Goal: Information Seeking & Learning: Learn about a topic

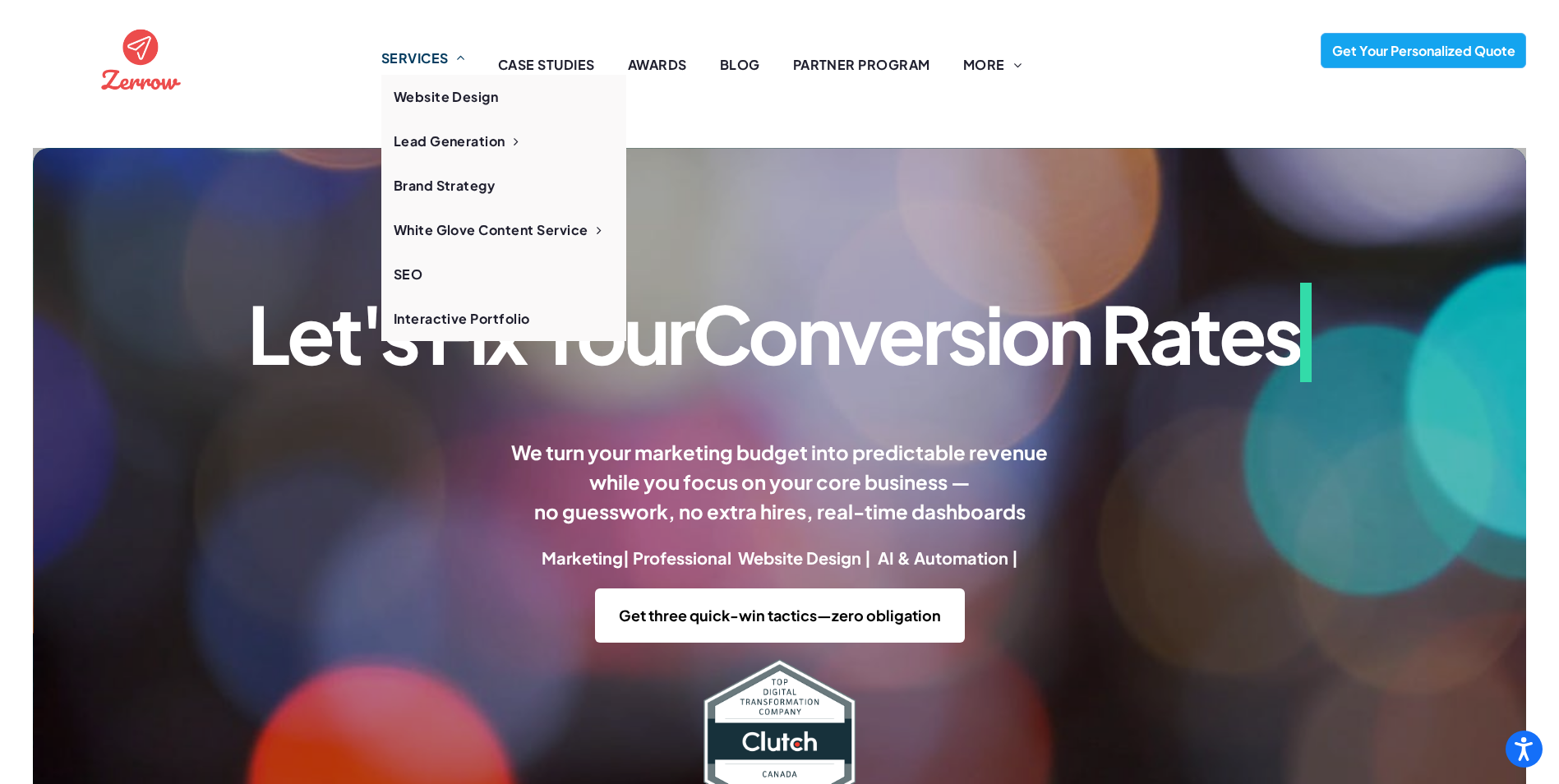
click at [389, 63] on span "SERVICES" at bounding box center [422, 58] width 84 height 20
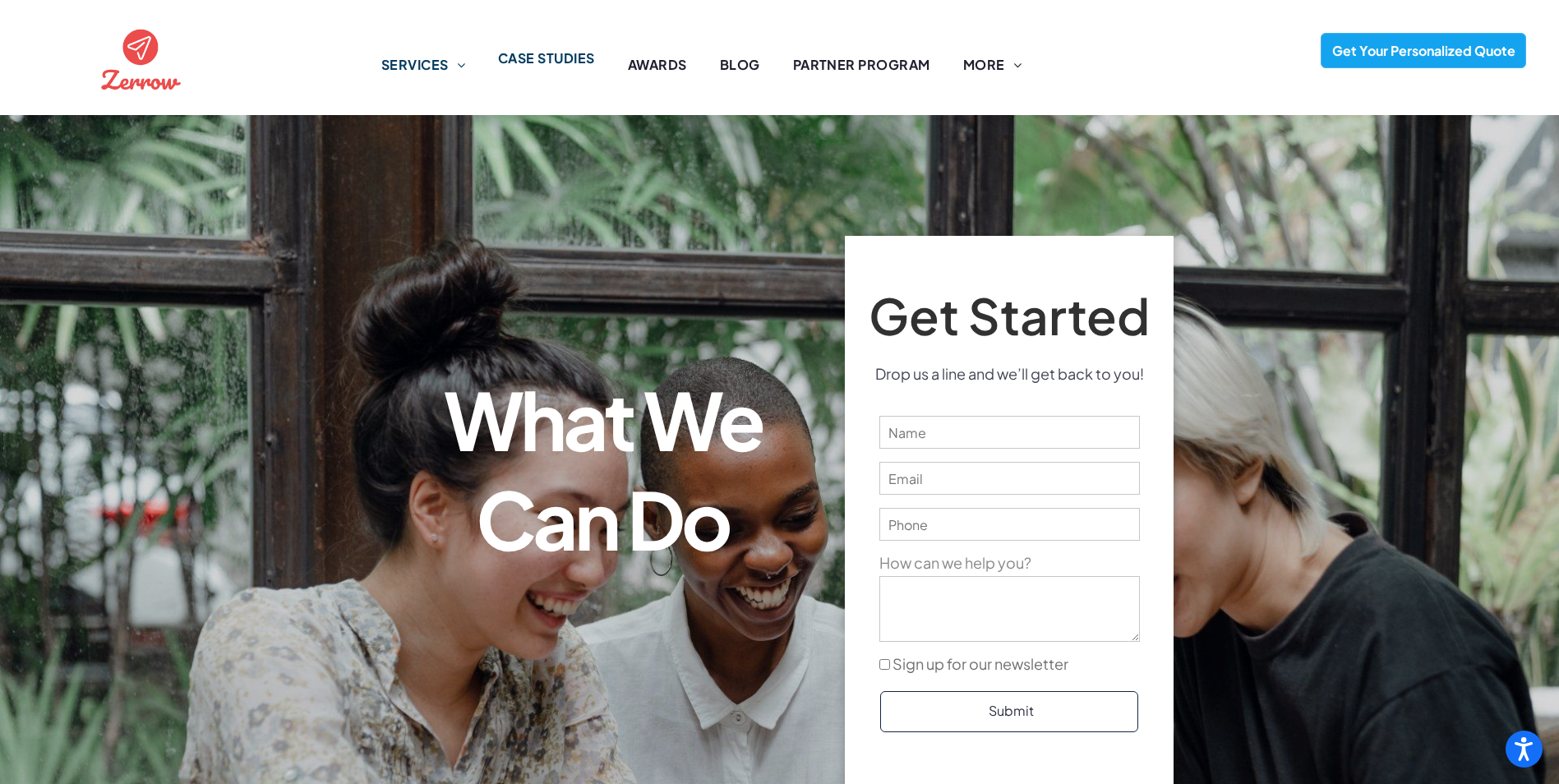
click at [580, 56] on span "CASE STUDIES" at bounding box center [546, 58] width 97 height 20
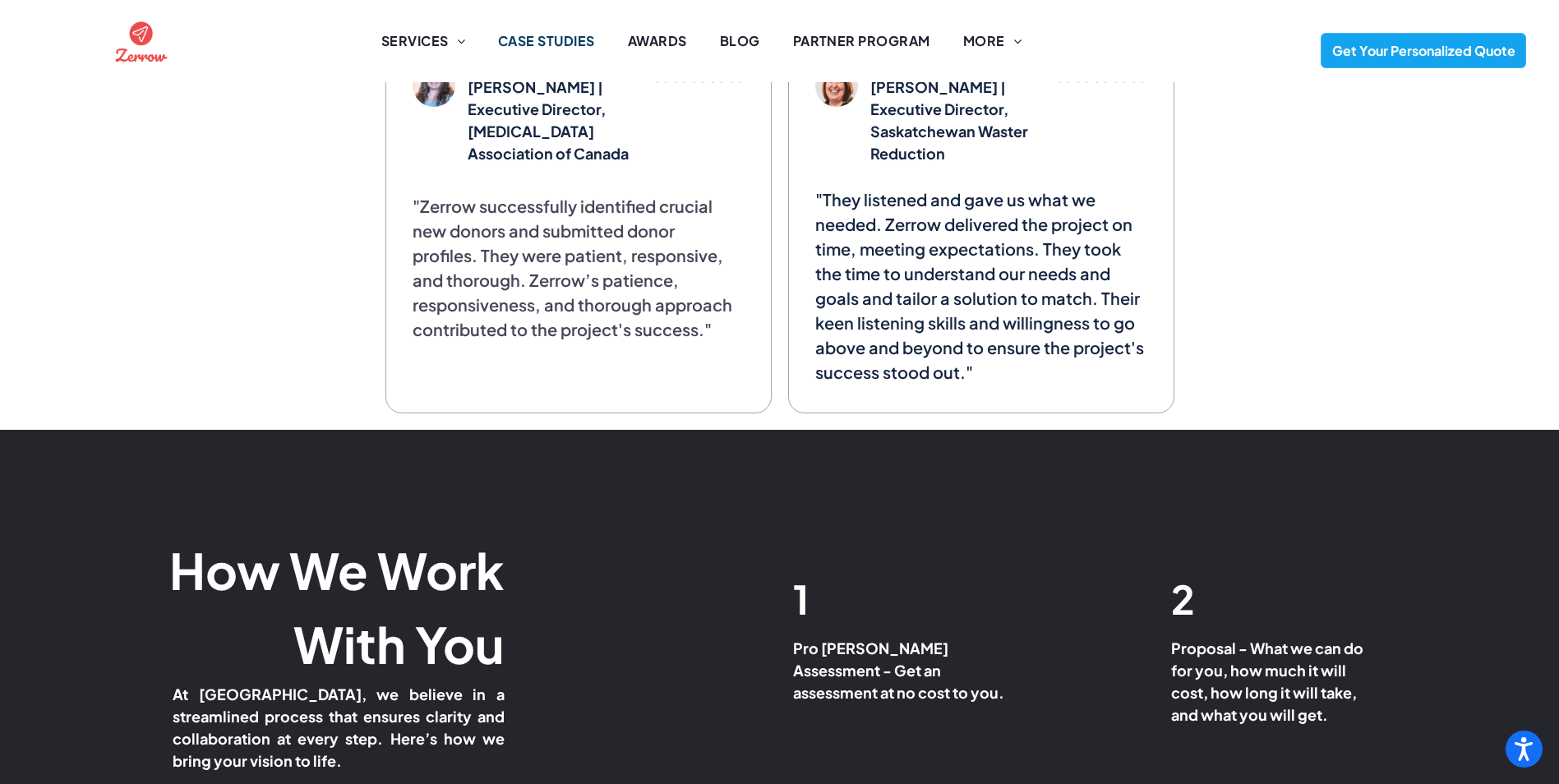
scroll to position [7032, 0]
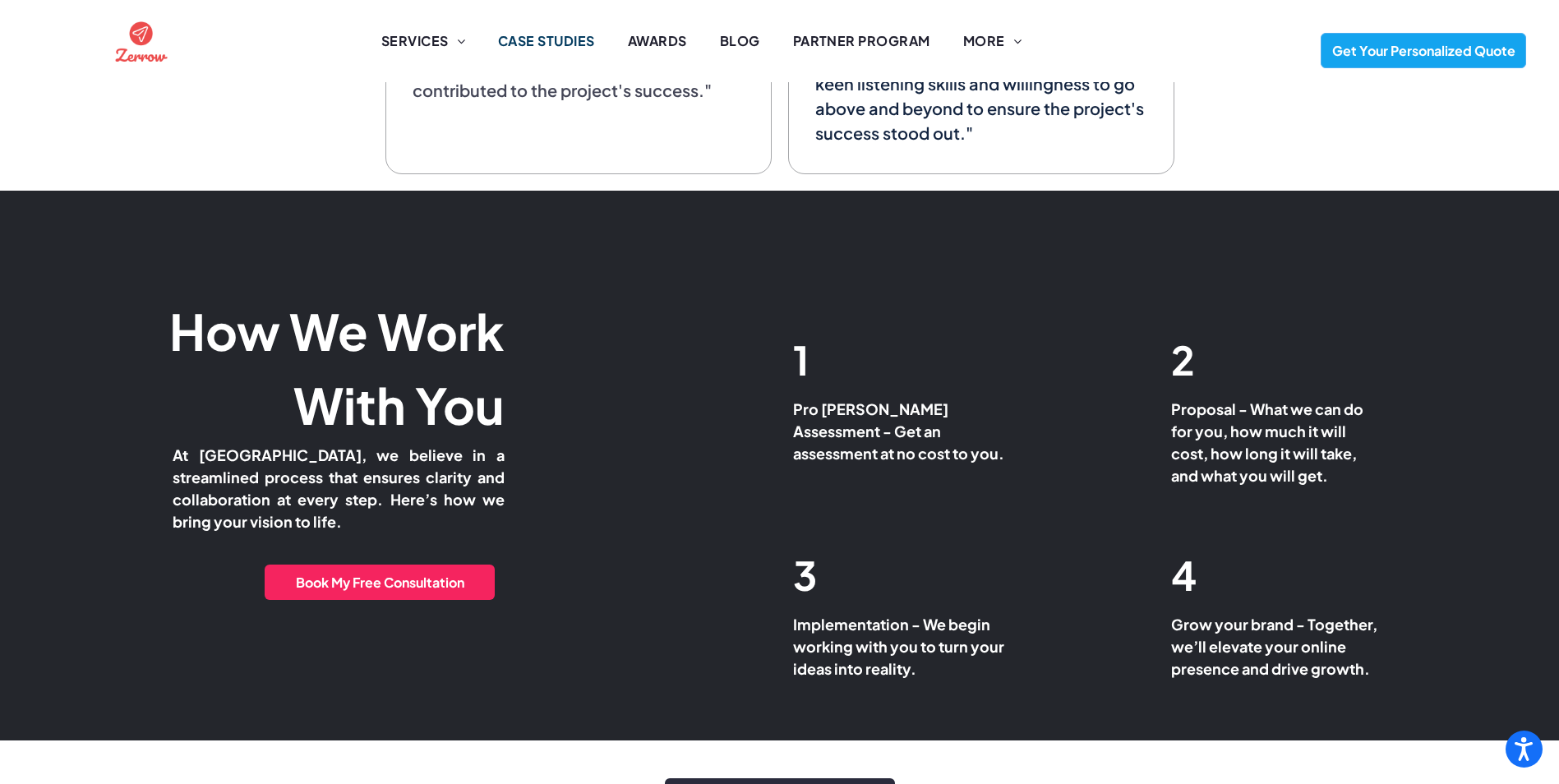
click at [293, 501] on div "How We Work ﻿ With You At Zerrow, we believe in a streamlined process that ensu…" at bounding box center [390, 490] width 780 height 435
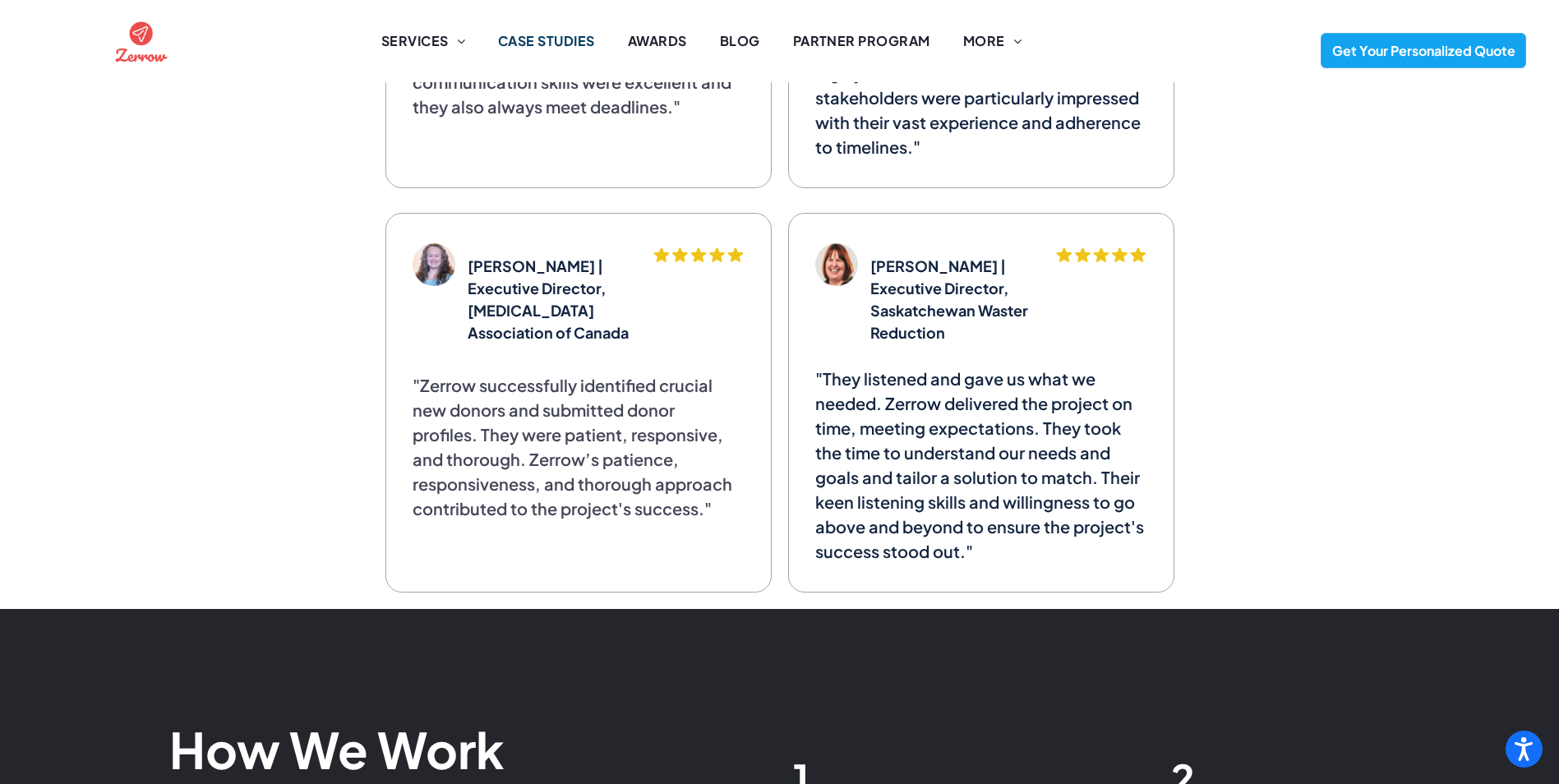
scroll to position [6613, 0]
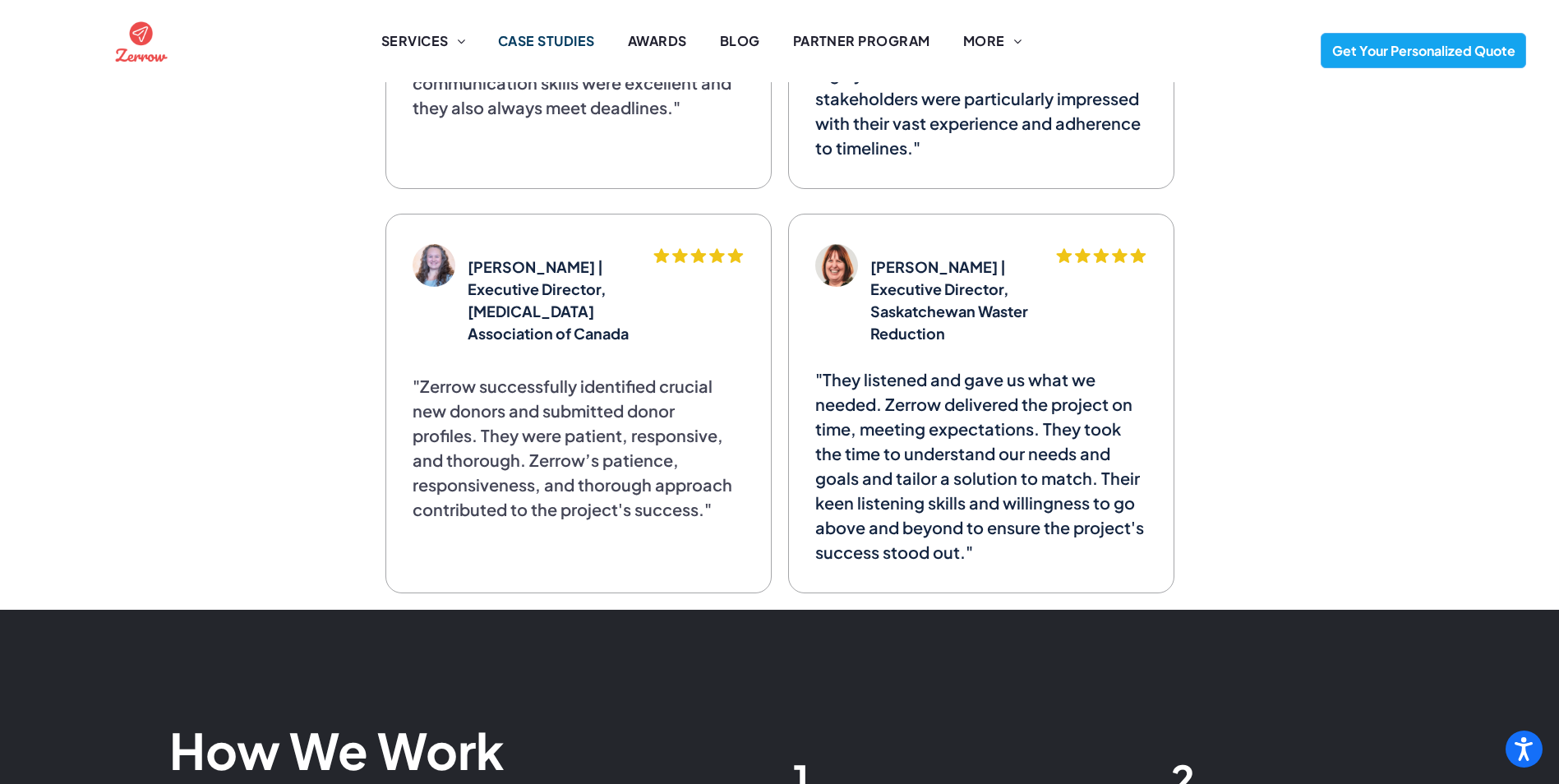
click at [828, 49] on li "PARTNER PROGRAM" at bounding box center [861, 41] width 170 height 20
click at [840, 40] on span "PARTNER PROGRAM" at bounding box center [862, 34] width 137 height 20
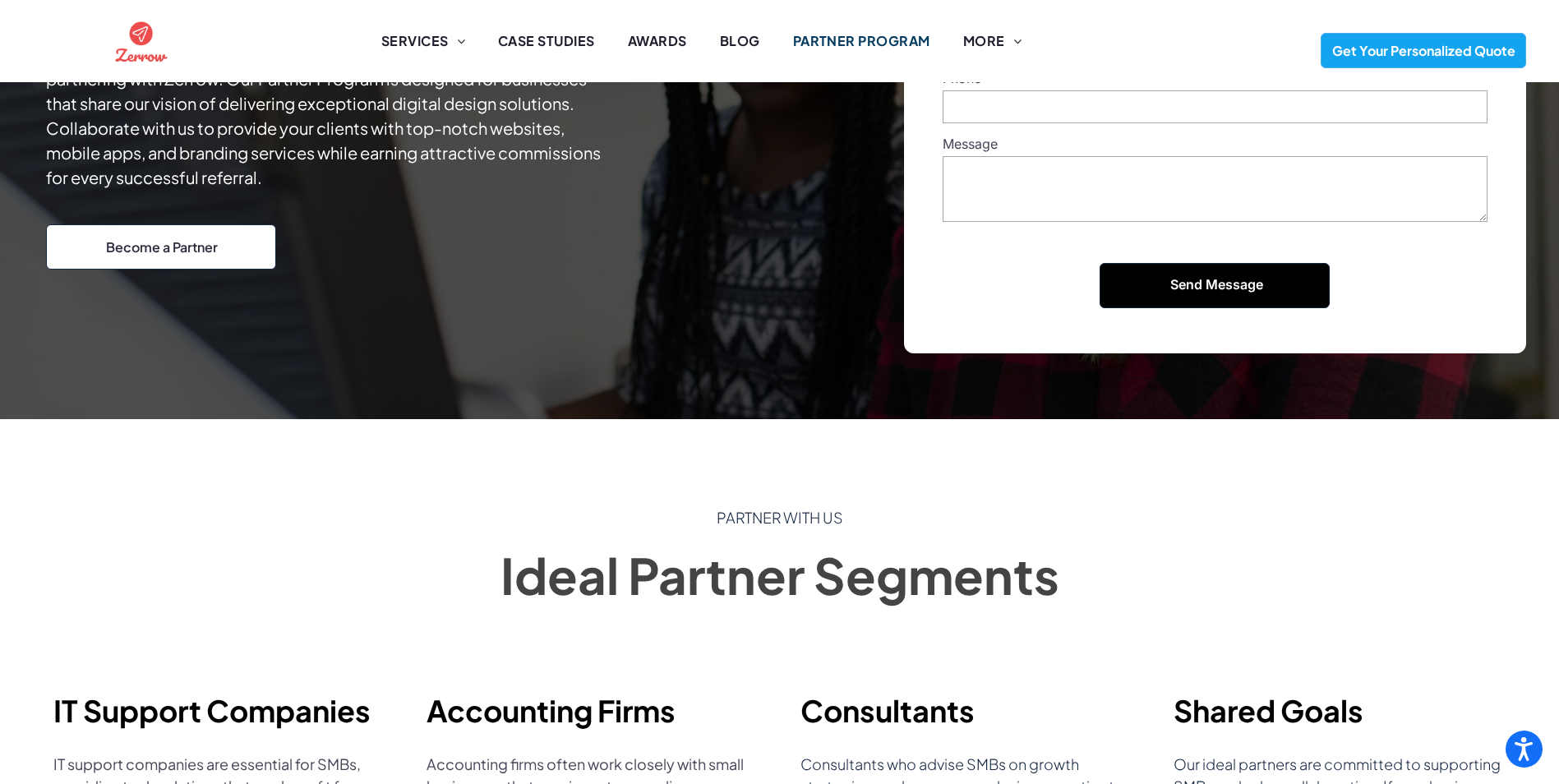
scroll to position [439, 0]
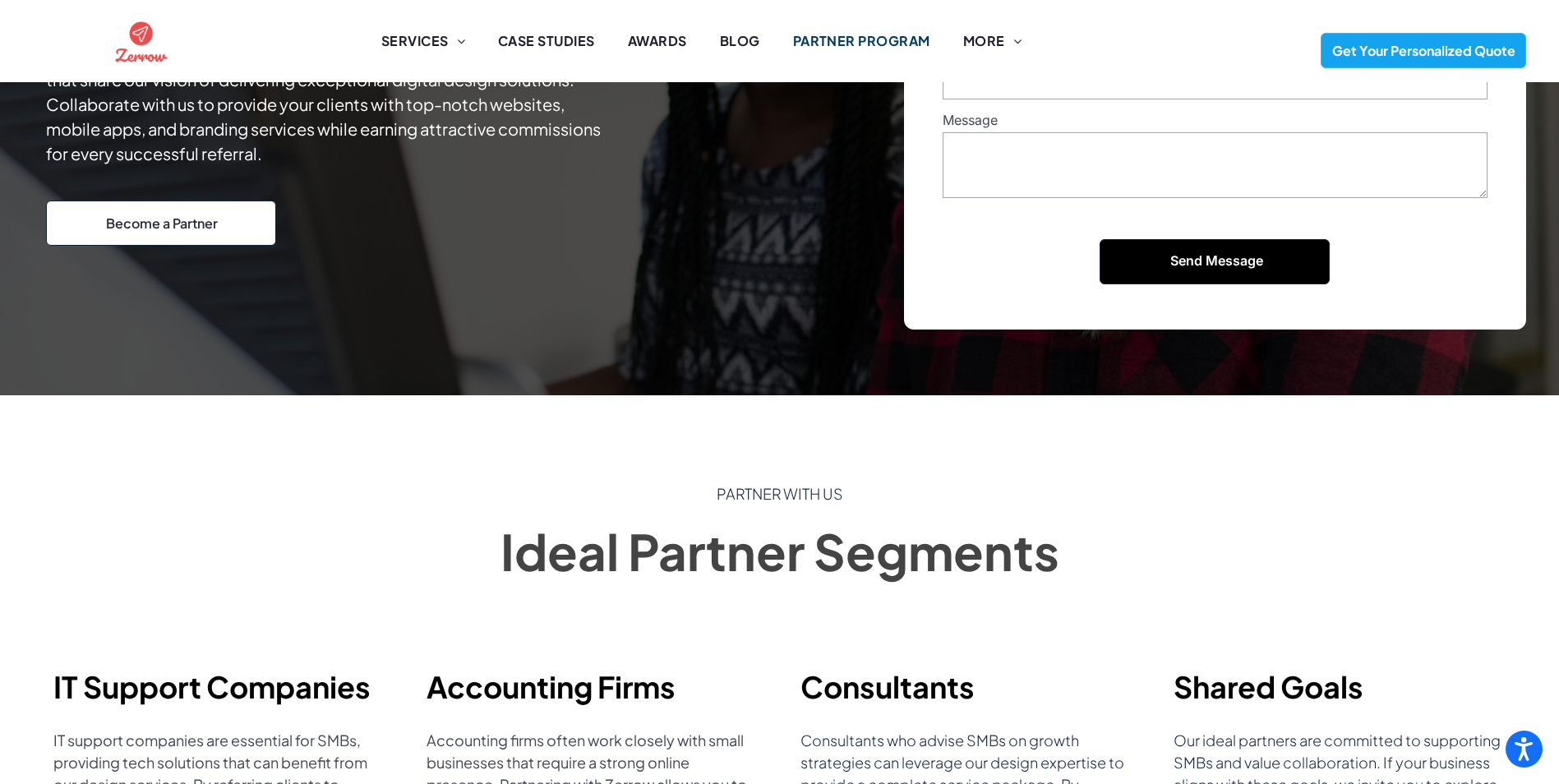
click at [908, 438] on div "Partner with Us Ideal Partner Segments" at bounding box center [779, 502] width 1559 height 215
